Goal: Feedback & Contribution: Leave review/rating

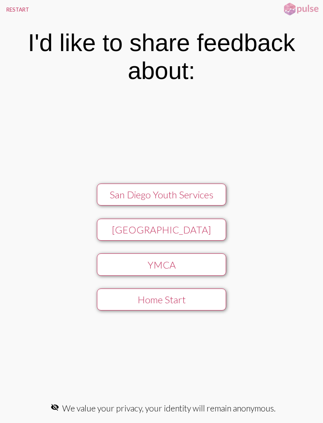
click at [200, 186] on button "San Diego Youth Services" at bounding box center [161, 195] width 129 height 22
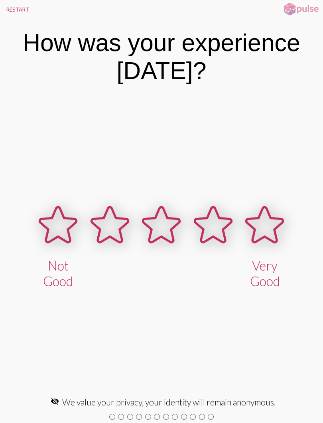
click at [20, 10] on button "RESTART" at bounding box center [18, 9] width 36 height 19
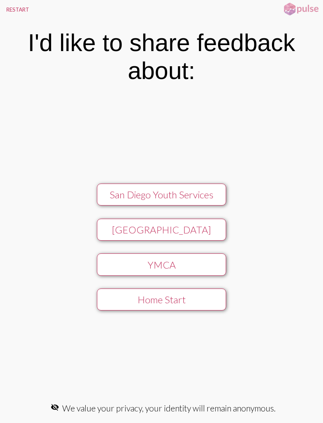
click at [184, 193] on div "San Diego Youth Services" at bounding box center [162, 195] width 116 height 12
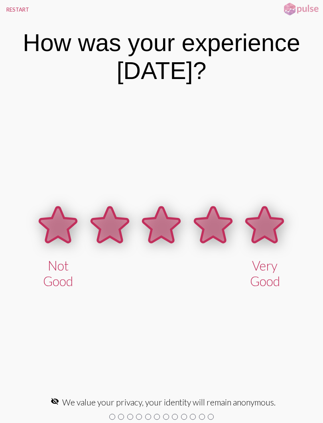
click at [266, 231] on icon at bounding box center [265, 224] width 37 height 35
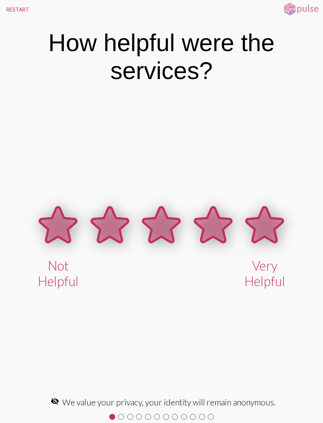
click at [267, 224] on icon at bounding box center [265, 224] width 37 height 35
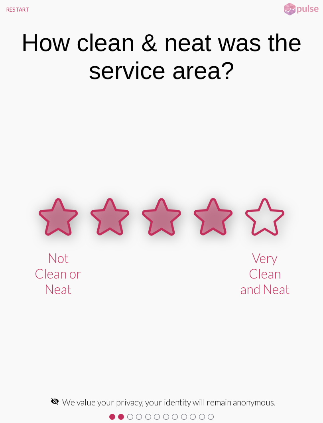
click at [217, 217] on icon at bounding box center [213, 216] width 37 height 35
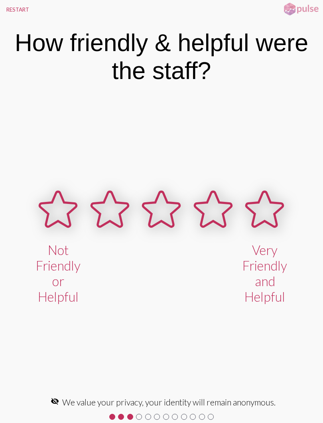
click at [267, 213] on icon at bounding box center [265, 209] width 37 height 35
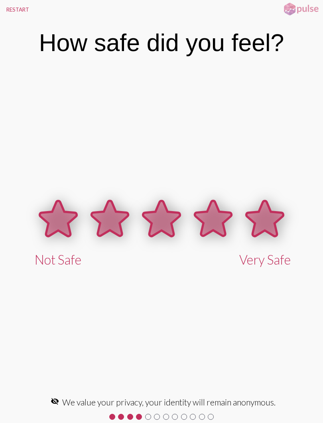
click at [264, 220] on icon at bounding box center [265, 218] width 37 height 35
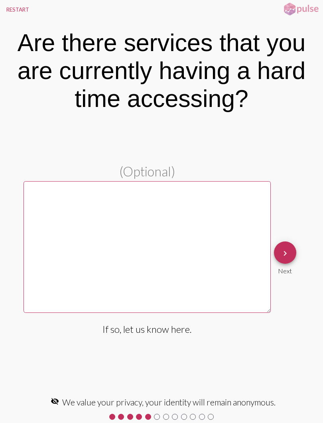
click at [47, 200] on textarea at bounding box center [147, 247] width 247 height 132
type textarea "None"
click at [283, 256] on mat-icon "keyboard_arrow_right" at bounding box center [286, 254] width 10 height 10
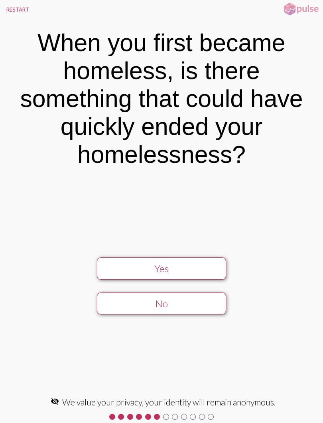
click at [176, 306] on div "No" at bounding box center [162, 304] width 116 height 12
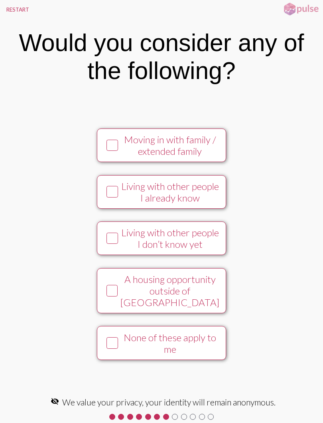
click at [111, 196] on icon at bounding box center [113, 192] width 10 height 10
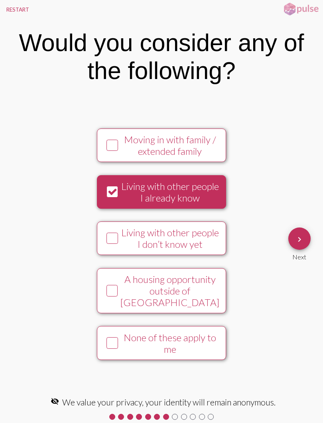
click at [299, 241] on mat-icon "keyboard_arrow_right" at bounding box center [300, 240] width 10 height 10
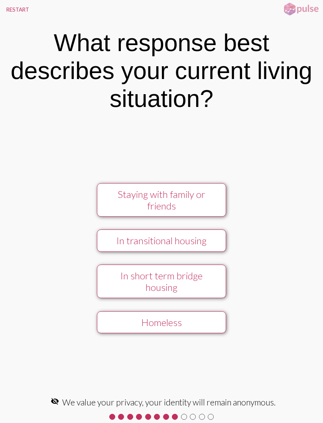
click at [178, 251] on button "In transitional housing" at bounding box center [161, 240] width 129 height 22
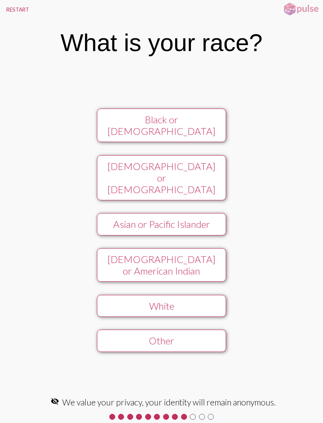
click at [183, 300] on div "White" at bounding box center [162, 306] width 116 height 12
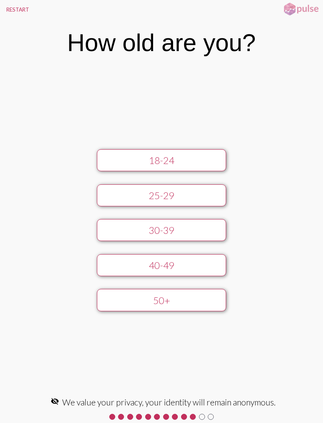
click at [182, 160] on div "18-24" at bounding box center [162, 160] width 116 height 12
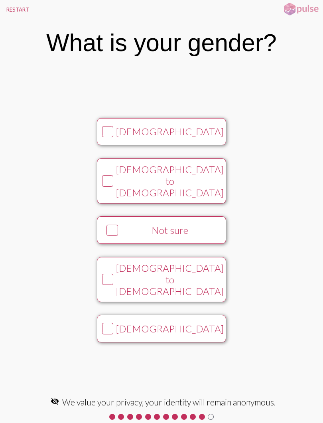
click at [170, 323] on div "[DEMOGRAPHIC_DATA]" at bounding box center [170, 329] width 108 height 12
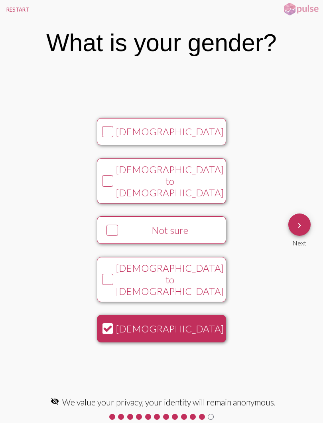
click at [299, 223] on mat-icon "keyboard_arrow_right" at bounding box center [300, 226] width 10 height 10
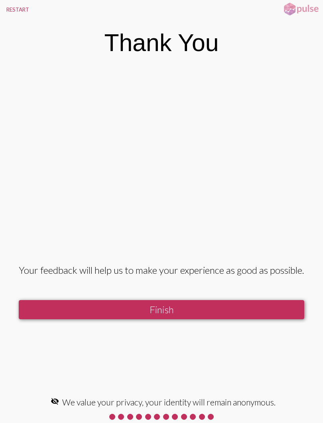
click at [20, 9] on button "RESTART" at bounding box center [18, 9] width 36 height 19
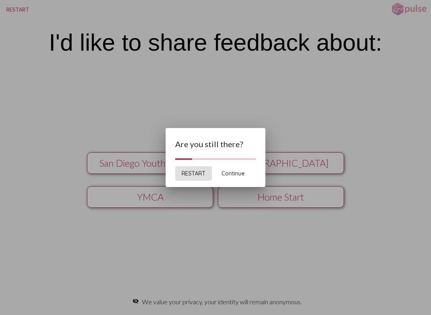
click at [195, 174] on span "RESTART" at bounding box center [194, 173] width 24 height 7
